Goal: Find specific page/section: Find specific page/section

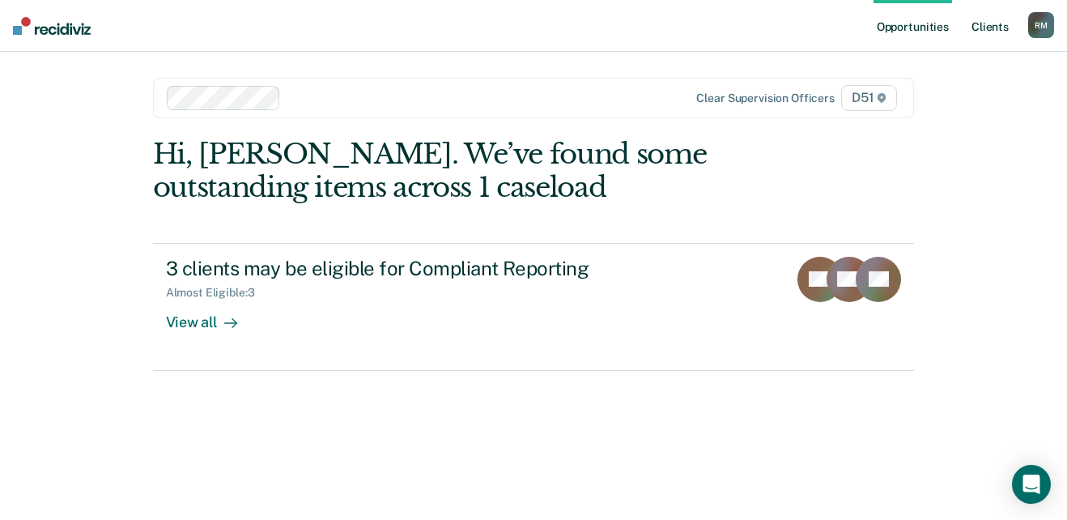
click at [989, 18] on link "Client s" at bounding box center [990, 26] width 44 height 52
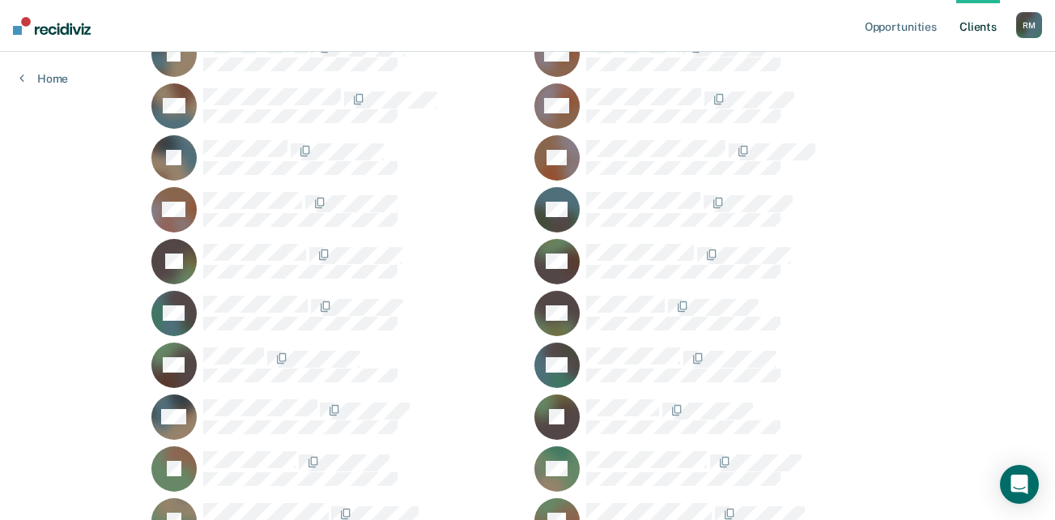
scroll to position [414, 0]
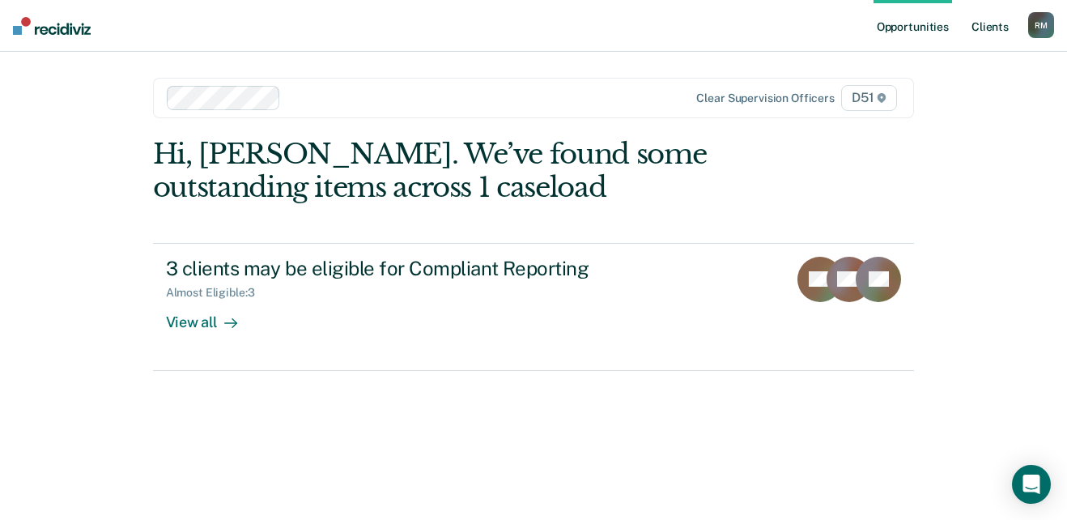
click at [1005, 25] on link "Client s" at bounding box center [990, 26] width 44 height 52
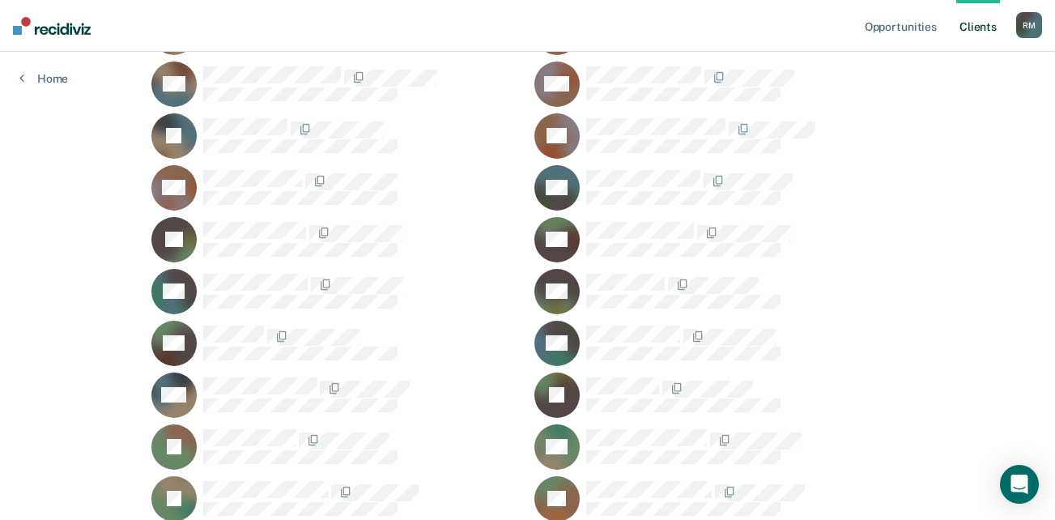
scroll to position [567, 0]
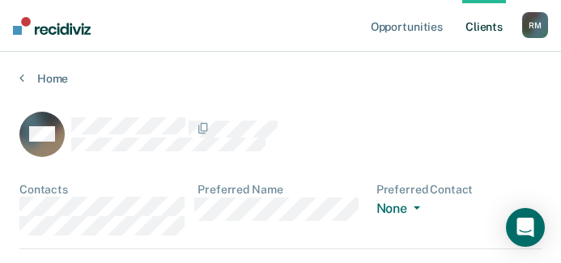
scroll to position [81, 0]
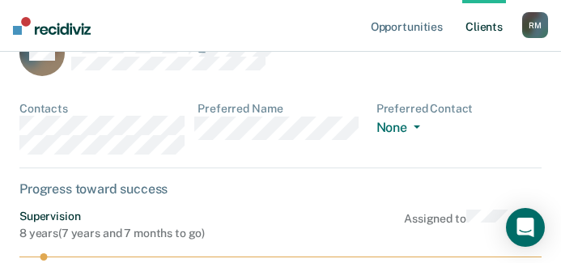
click at [487, 23] on link "Client s" at bounding box center [484, 26] width 44 height 52
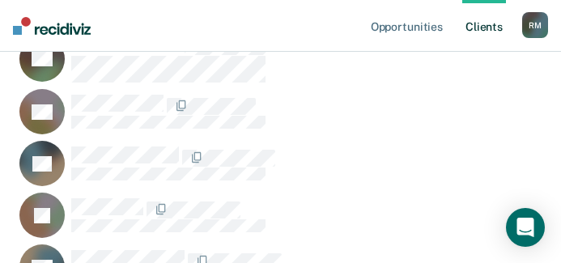
scroll to position [2671, 0]
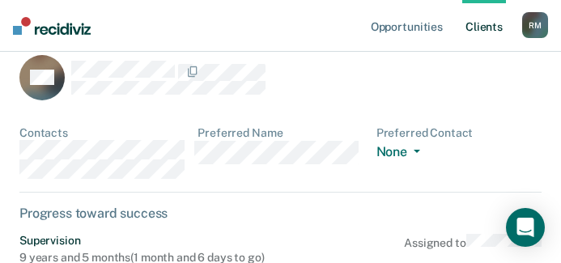
scroll to position [81, 0]
